Goal: Task Accomplishment & Management: Manage account settings

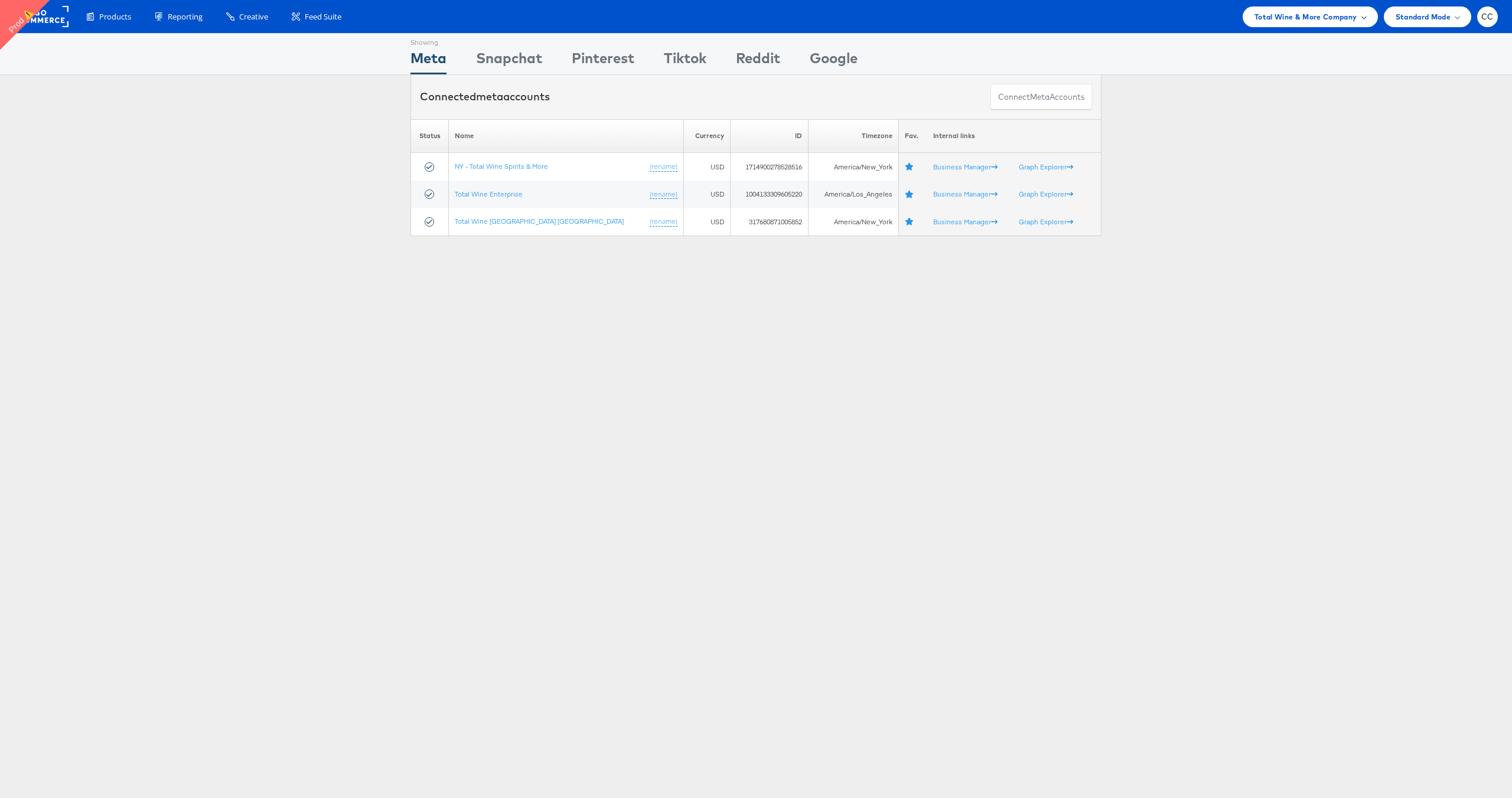
click at [1351, 17] on span "Total Wine & More Company" at bounding box center [1305, 16] width 102 height 12
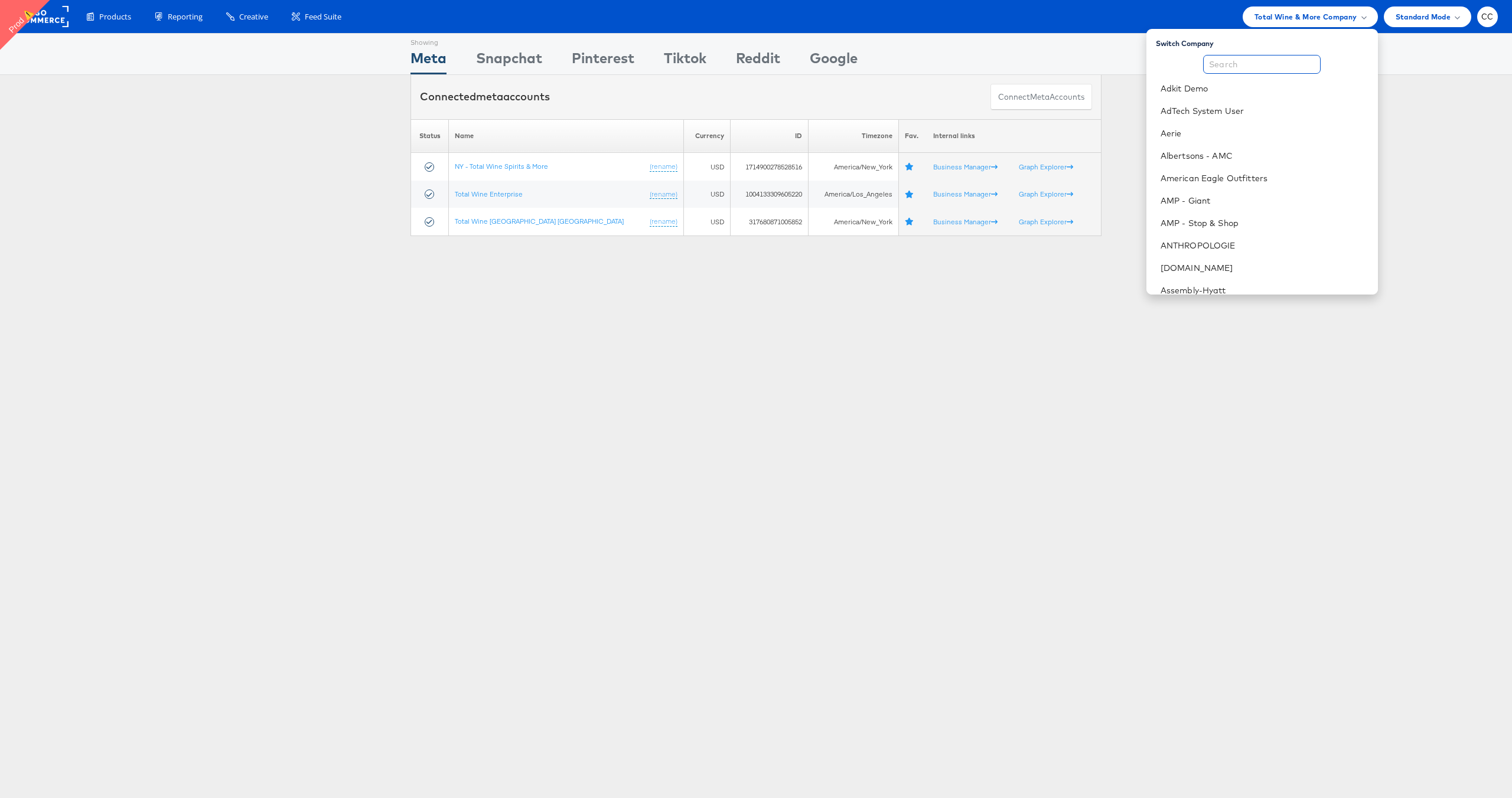
click at [1244, 59] on input "text" at bounding box center [1262, 64] width 118 height 19
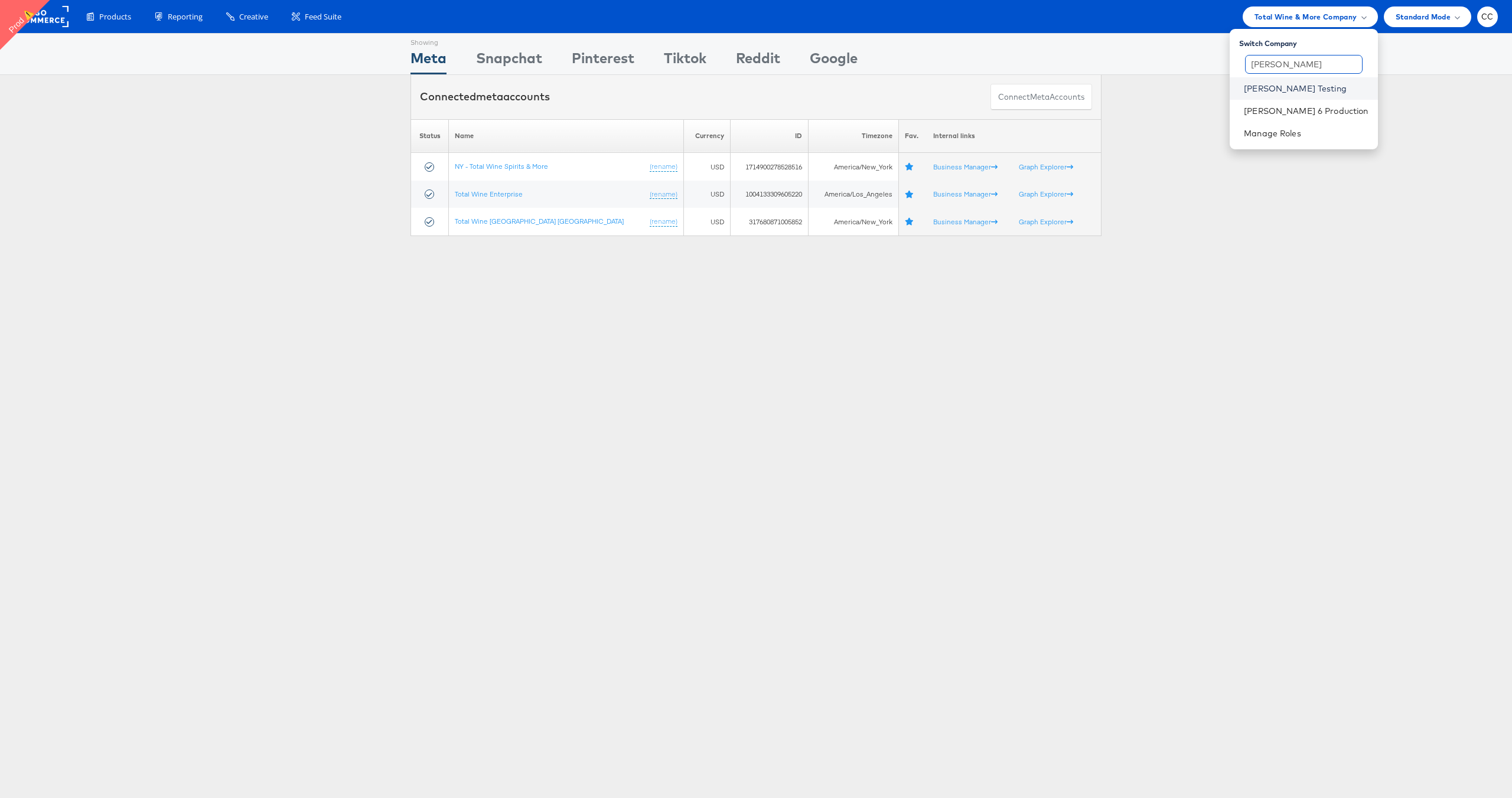
type input "[PERSON_NAME]"
click at [1298, 86] on link "[PERSON_NAME] Testing" at bounding box center [1306, 89] width 124 height 12
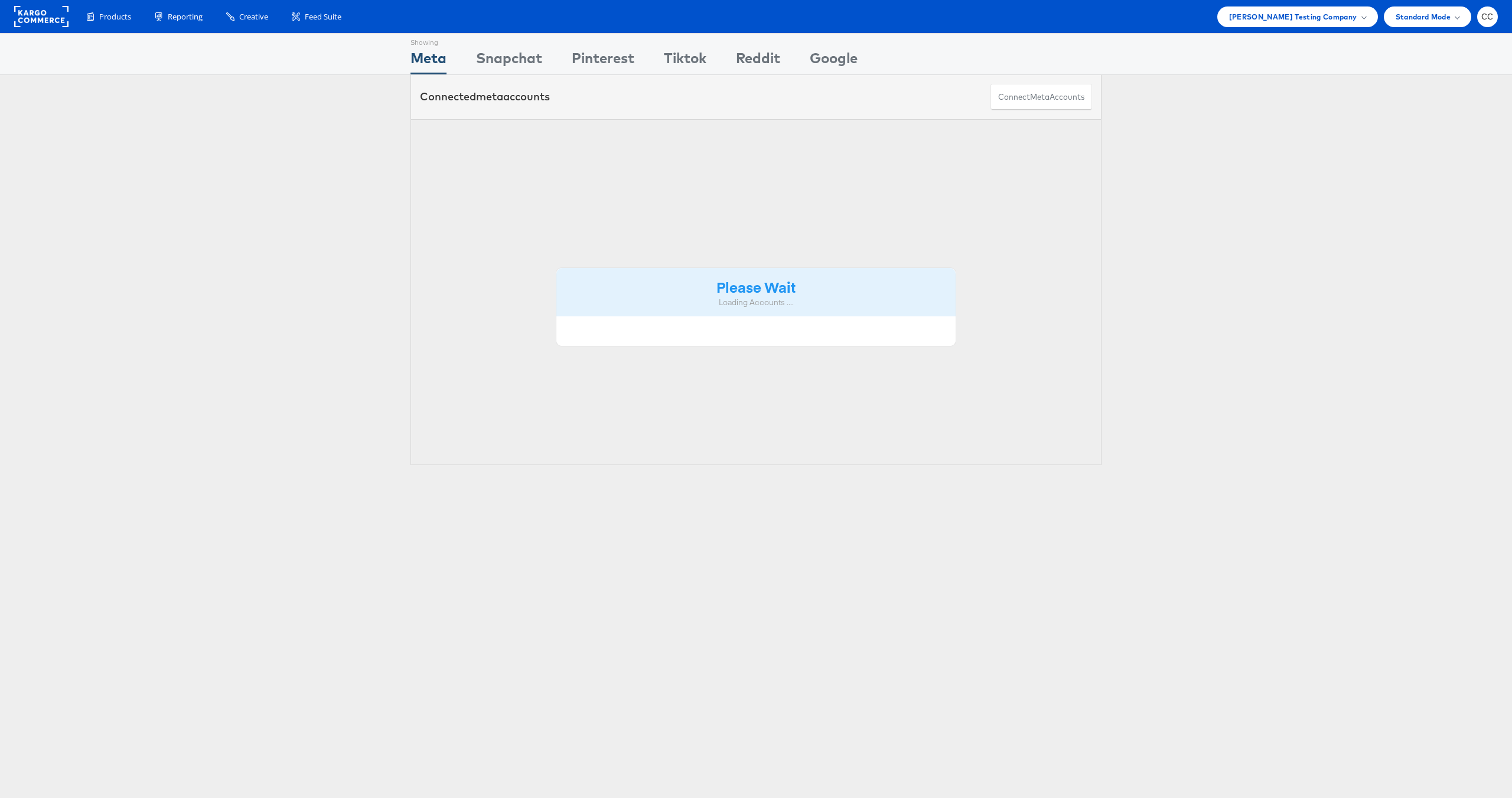
click at [1428, 127] on div "Please Wait Loading Accounts .... Status Name Currency ID Timezone Fav. Interna…" at bounding box center [756, 292] width 1512 height 346
